Goal: Browse casually

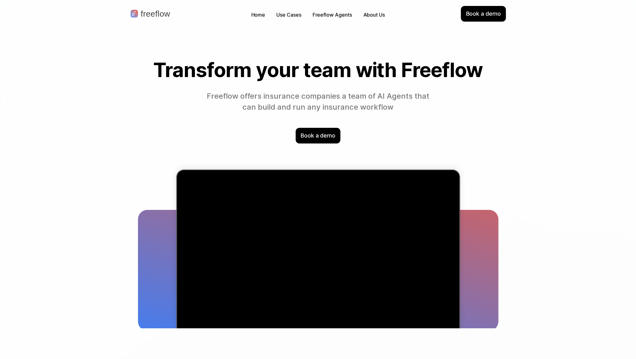
click at [250, 98] on p "Freeflow offers insurance companies a team of AI Agents that can build and run …" at bounding box center [318, 102] width 228 height 22
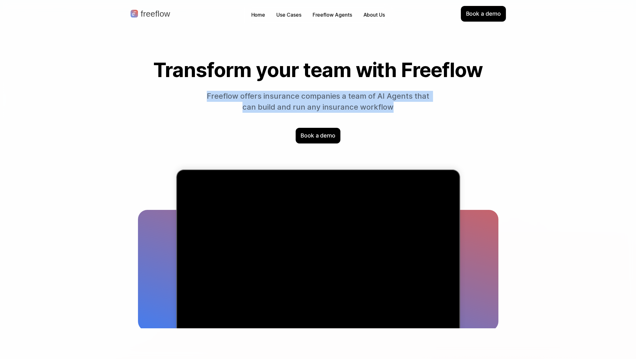
click at [250, 98] on p "Freeflow offers insurance companies a team of AI Agents that can build and run …" at bounding box center [318, 102] width 228 height 22
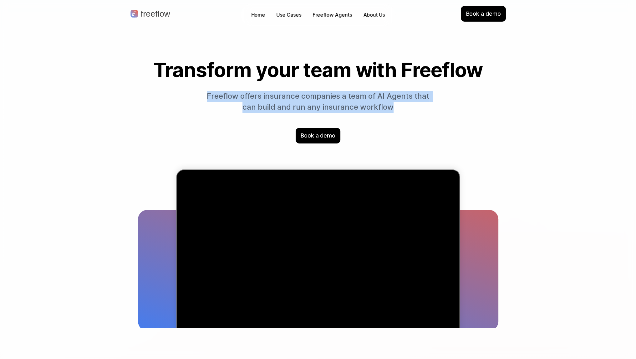
click at [250, 98] on p "Freeflow offers insurance companies a team of AI Agents that can build and run …" at bounding box center [318, 102] width 228 height 22
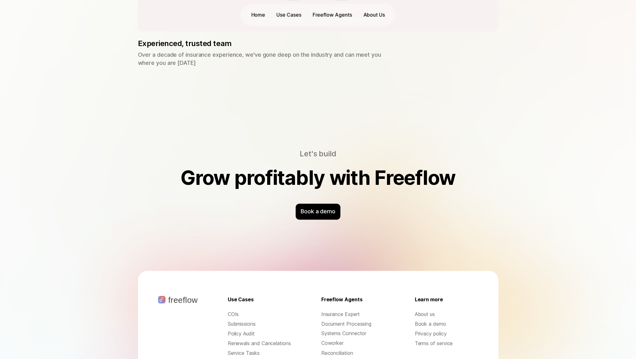
scroll to position [1937, 0]
